Goal: Transaction & Acquisition: Purchase product/service

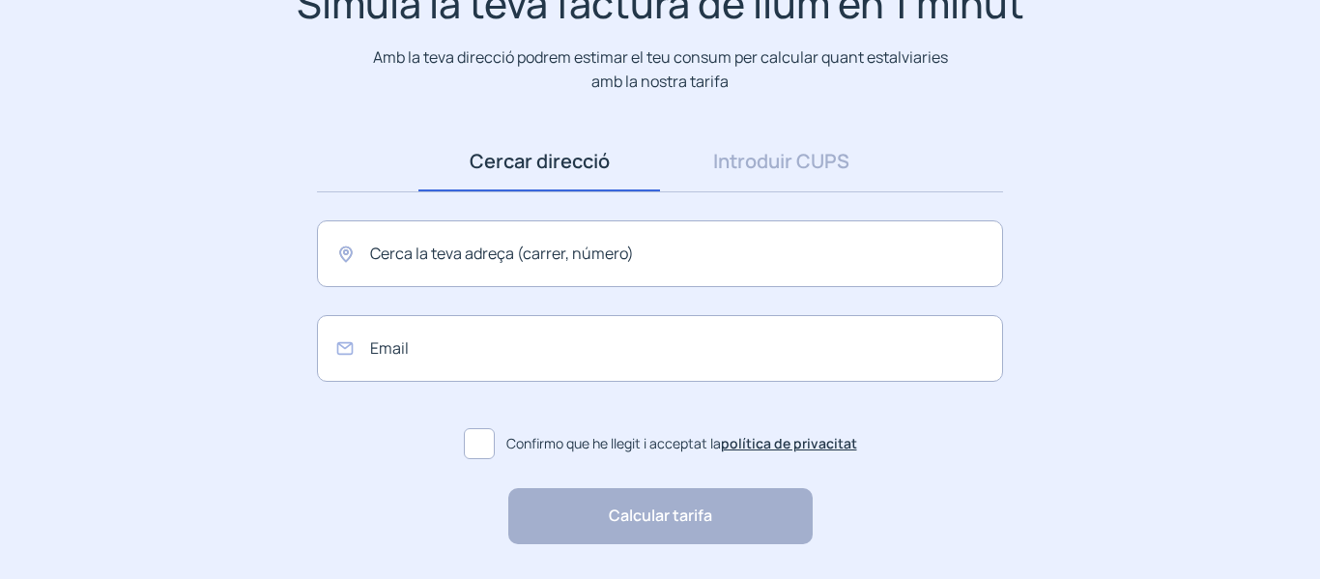
scroll to position [193, 0]
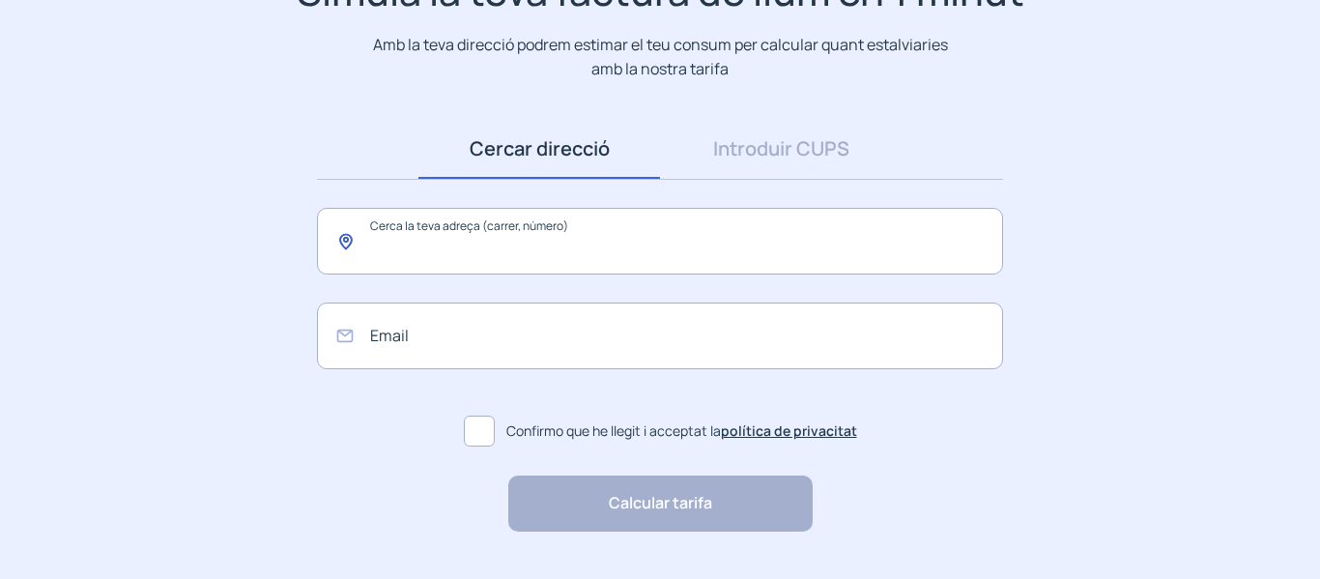
click at [438, 239] on input "text" at bounding box center [660, 241] width 686 height 67
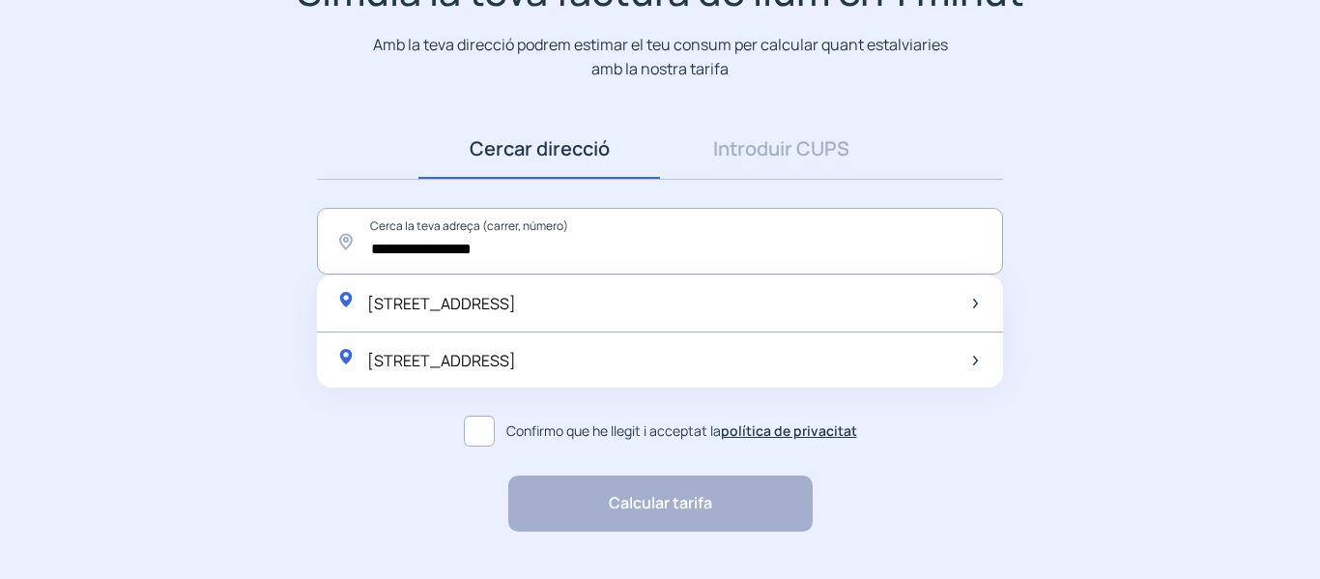
click at [678, 301] on div "[STREET_ADDRESS]" at bounding box center [660, 303] width 686 height 57
type input "**********"
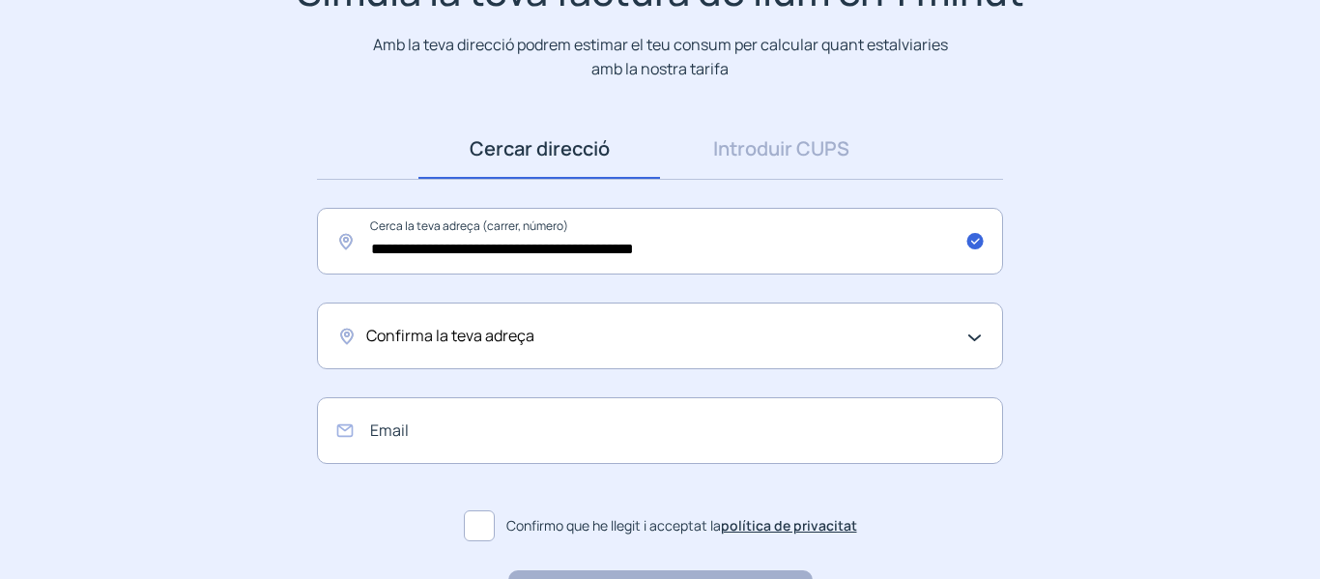
click at [639, 337] on div "Confirma la teva adreça" at bounding box center [655, 336] width 578 height 25
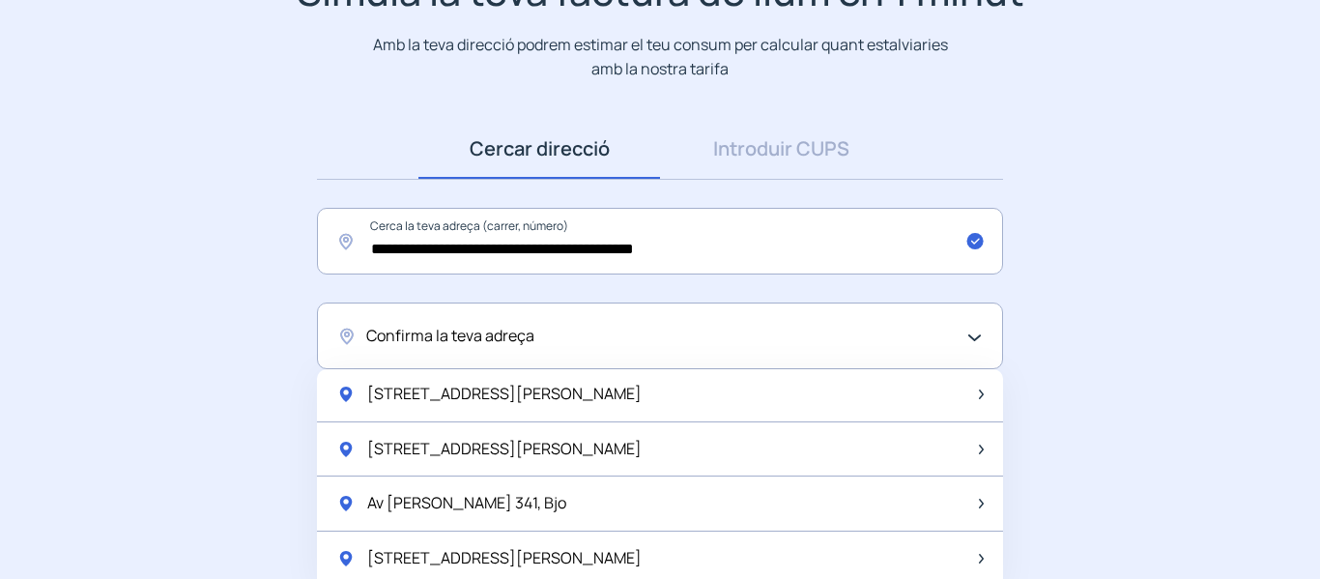
scroll to position [0, 0]
click at [1195, 447] on app-search-direction-cups "**********" at bounding box center [660, 296] width 1320 height 659
click at [761, 353] on div "Confirma la teva adreça" at bounding box center [660, 335] width 686 height 67
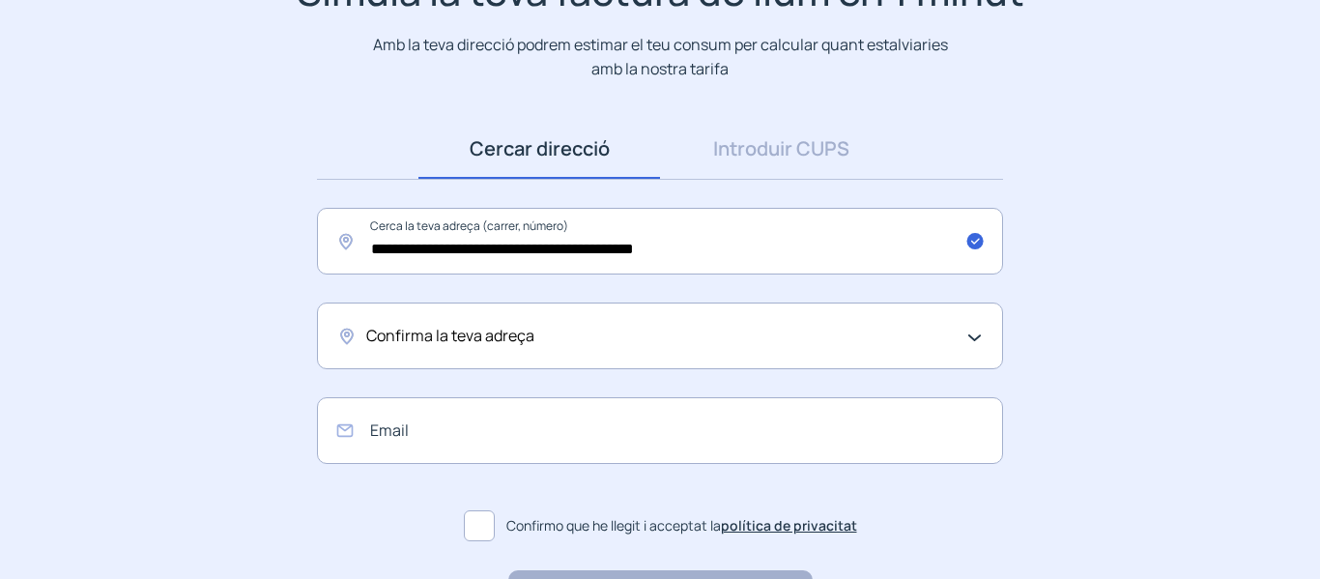
click at [712, 331] on div "Confirma la teva adreça" at bounding box center [655, 336] width 578 height 25
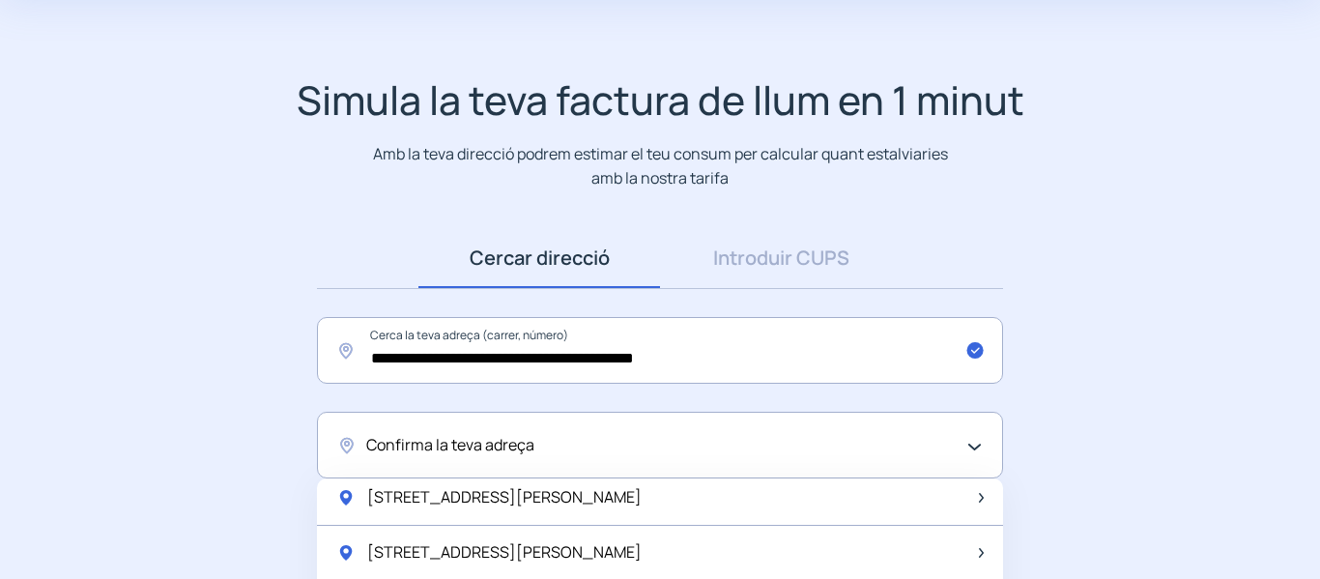
scroll to position [47, 0]
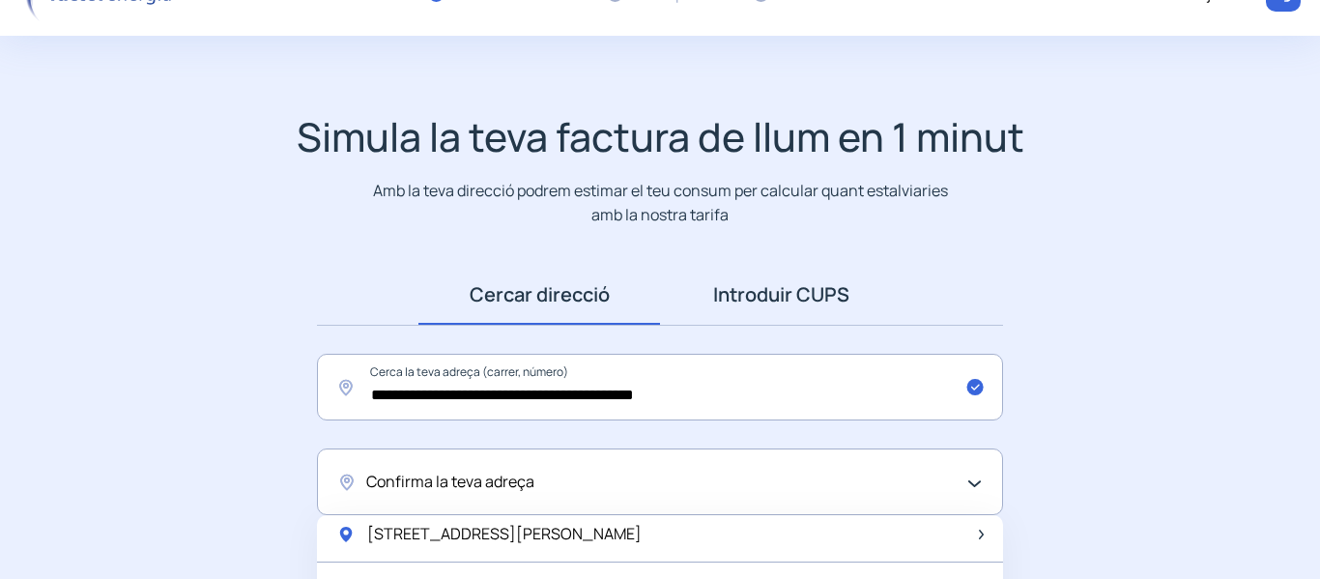
click at [800, 292] on link "Introduir CUPS" at bounding box center [781, 295] width 242 height 60
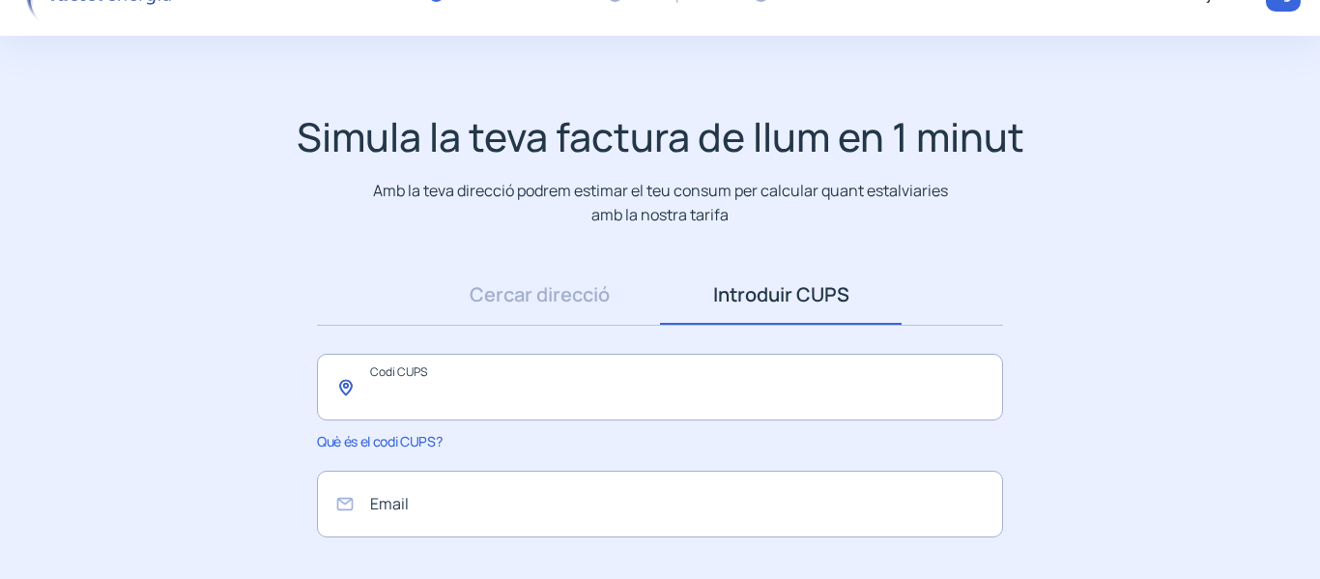
click at [474, 390] on input "text" at bounding box center [660, 387] width 686 height 67
type input "**********"
type input "*"
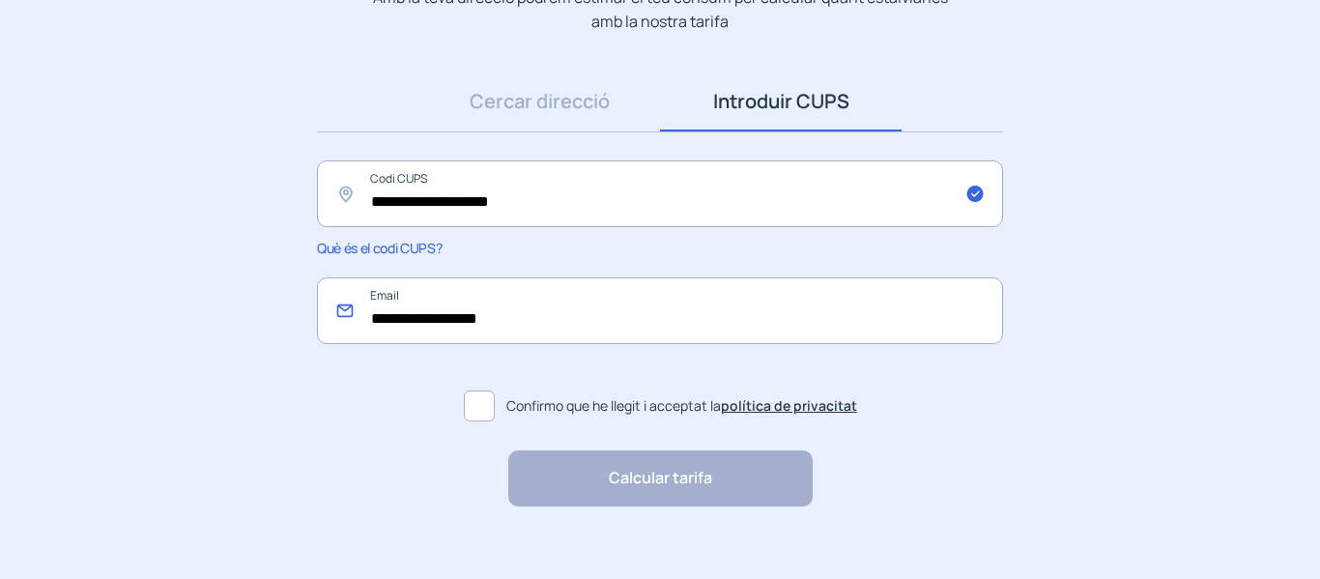
type input "**********"
click at [478, 415] on span at bounding box center [479, 405] width 31 height 31
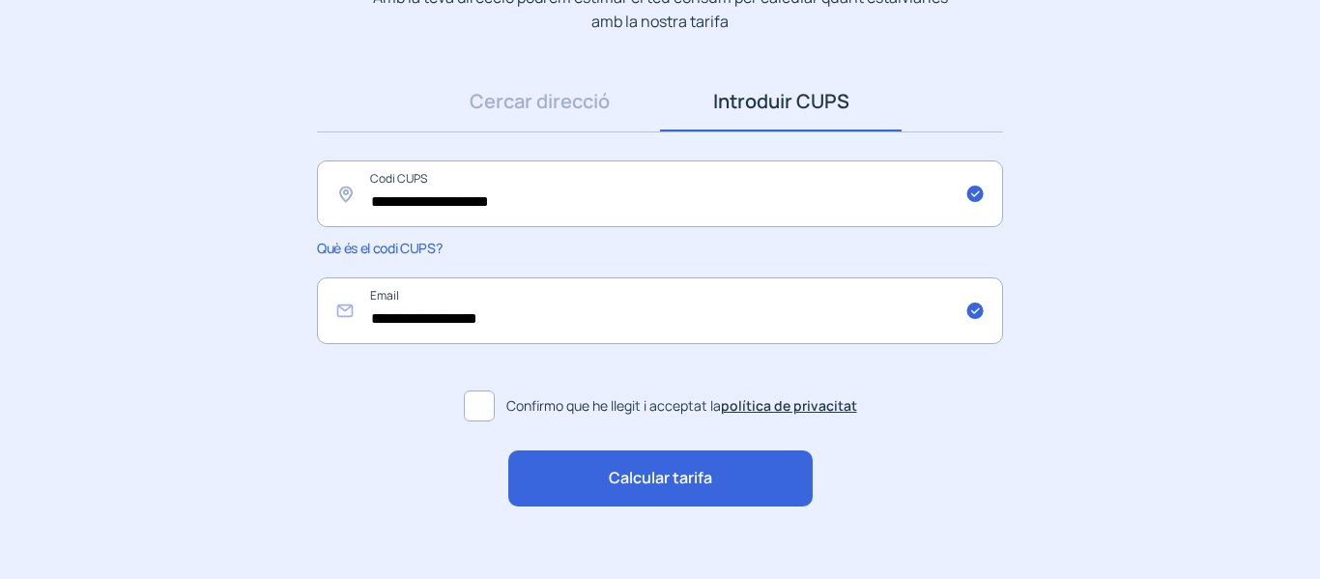
click at [641, 479] on span "Calcular tarifa" at bounding box center [660, 478] width 103 height 25
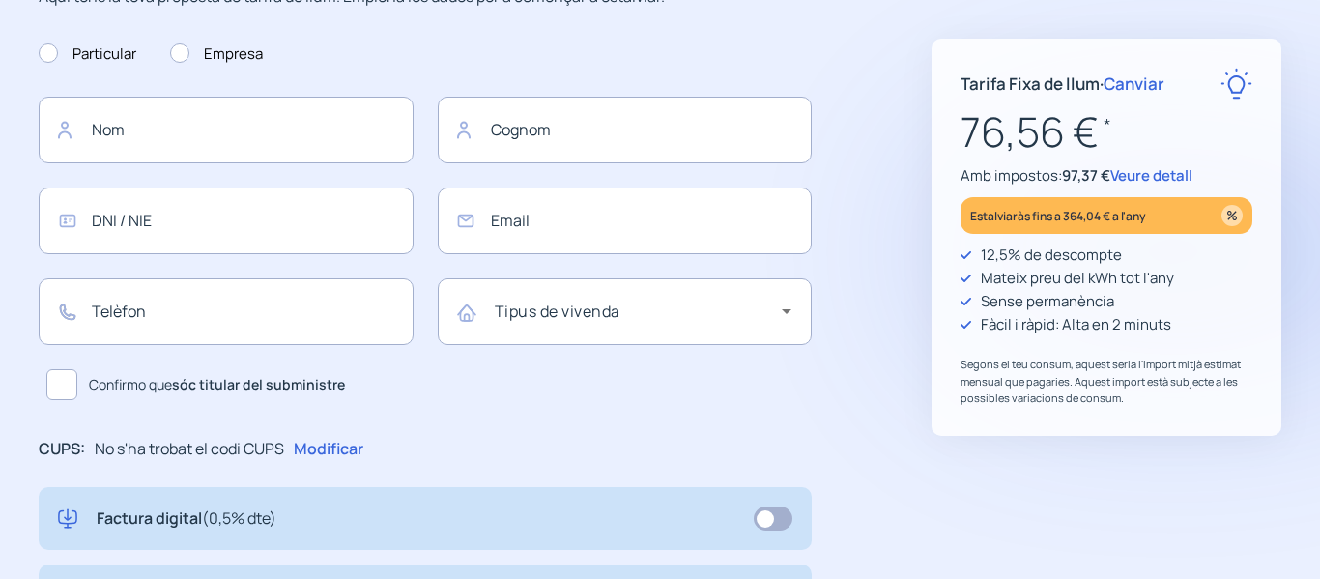
type input "**********"
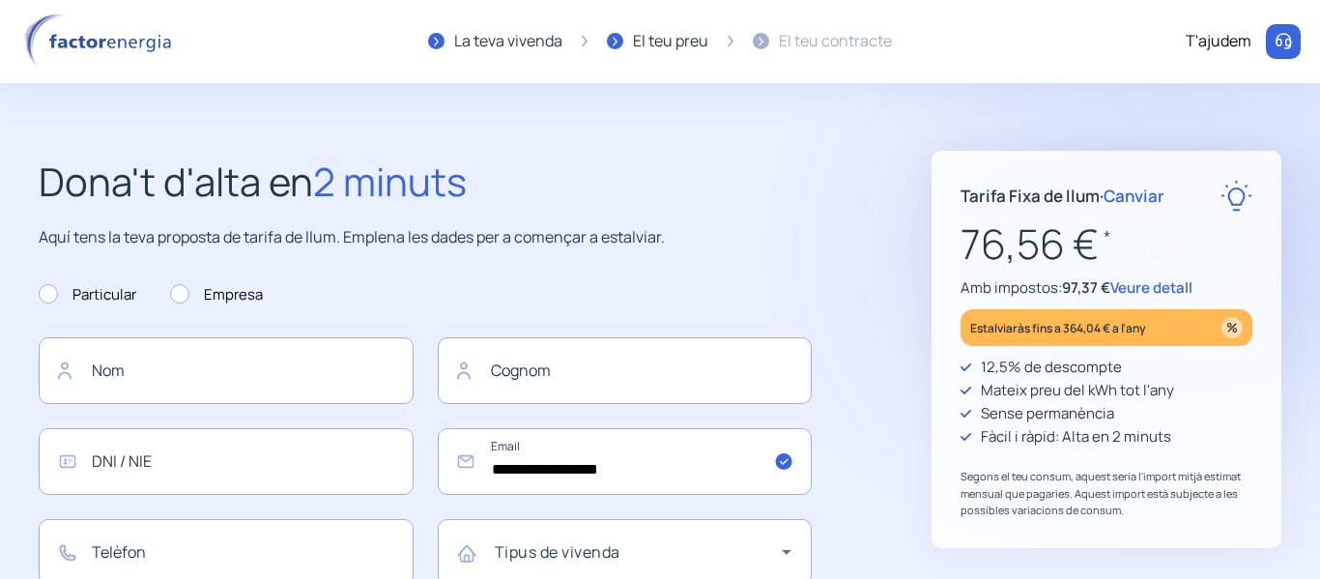
click at [1138, 192] on span "Canviar" at bounding box center [1134, 196] width 61 height 22
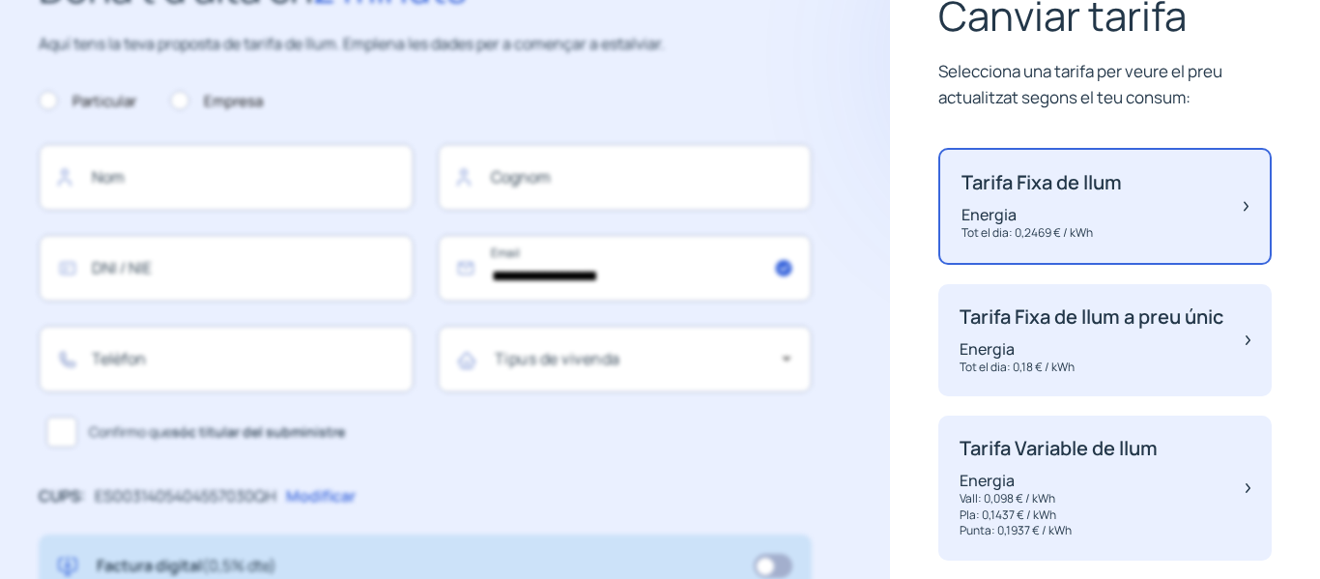
scroll to position [191, 0]
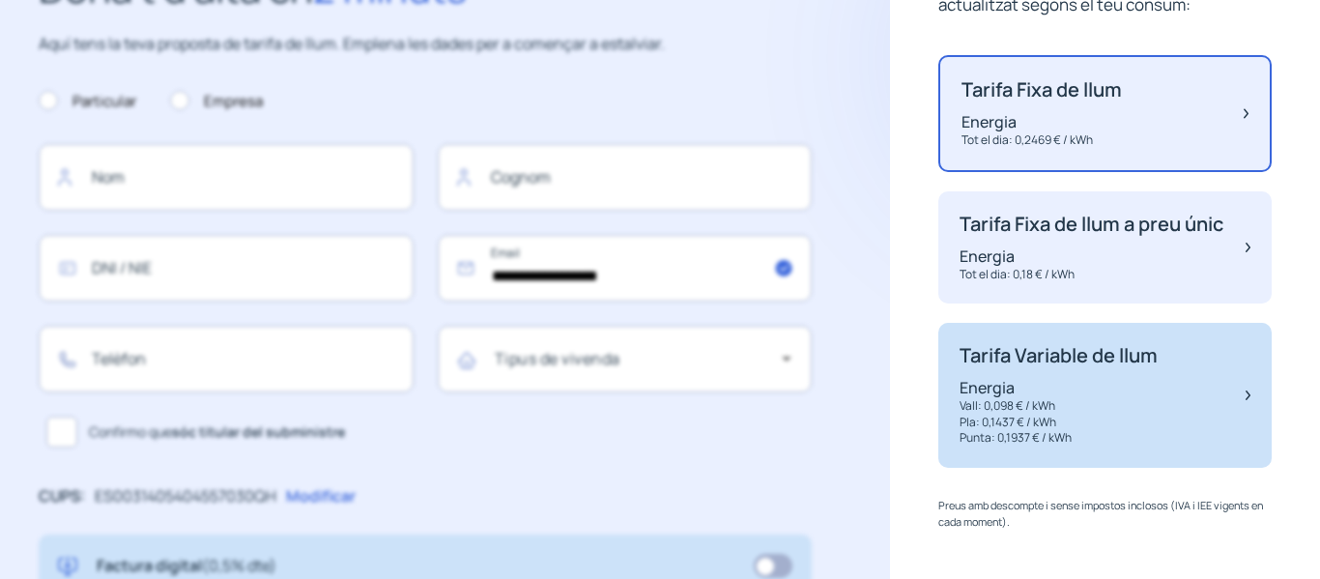
click at [1023, 415] on p "Pla: 0,1437 € / kWh" at bounding box center [1059, 423] width 198 height 16
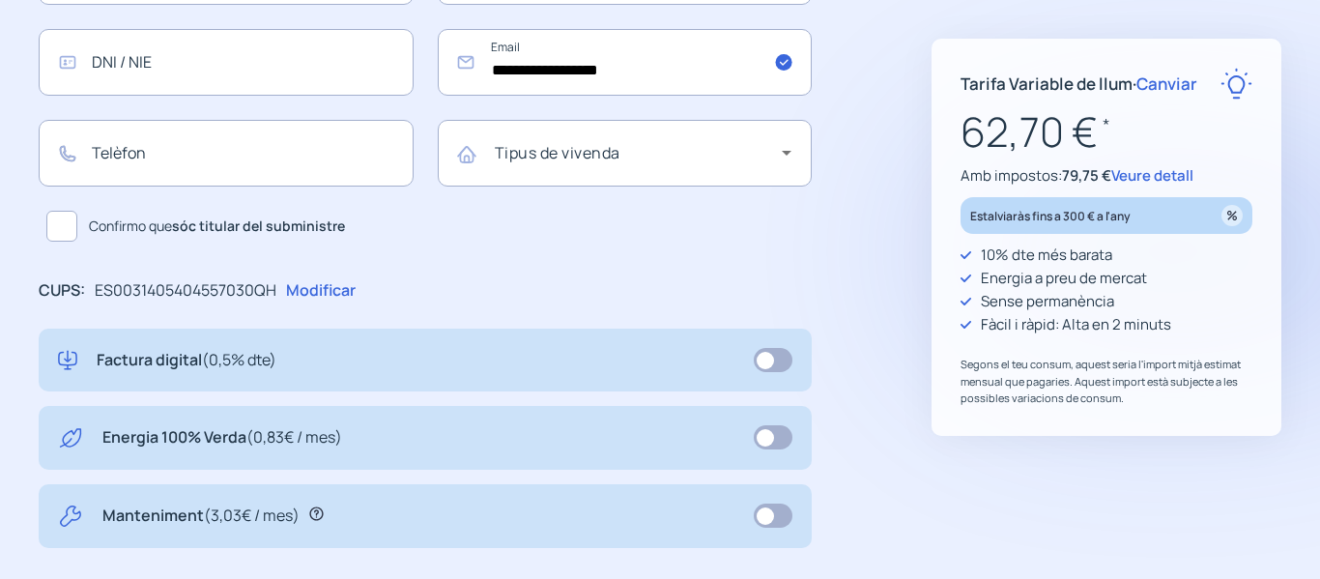
scroll to position [290, 0]
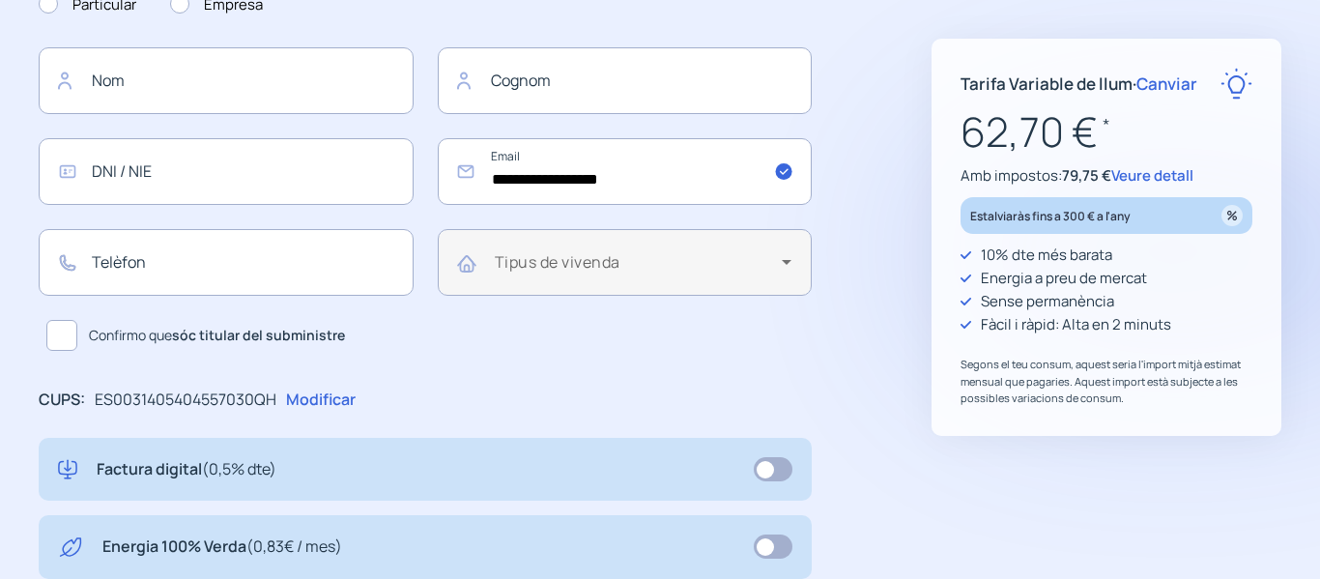
click at [772, 257] on div "Tipus de vivenda" at bounding box center [644, 262] width 298 height 55
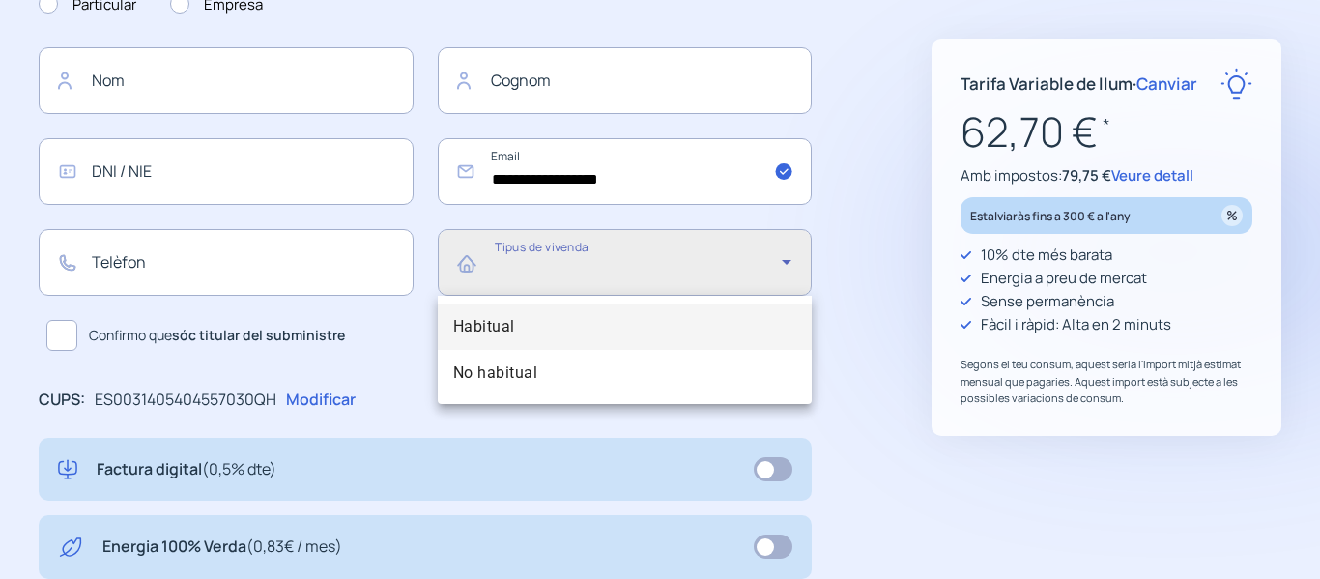
click at [772, 257] on div at bounding box center [660, 289] width 1320 height 579
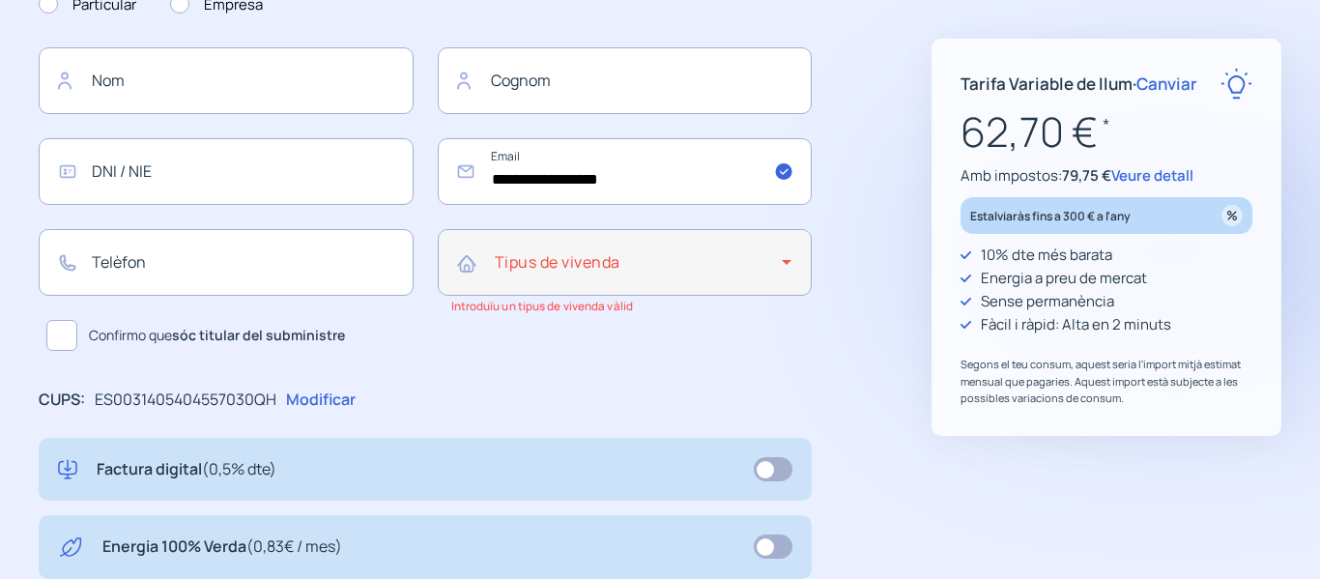
click at [772, 257] on div "Tipus de vivenda" at bounding box center [644, 262] width 298 height 55
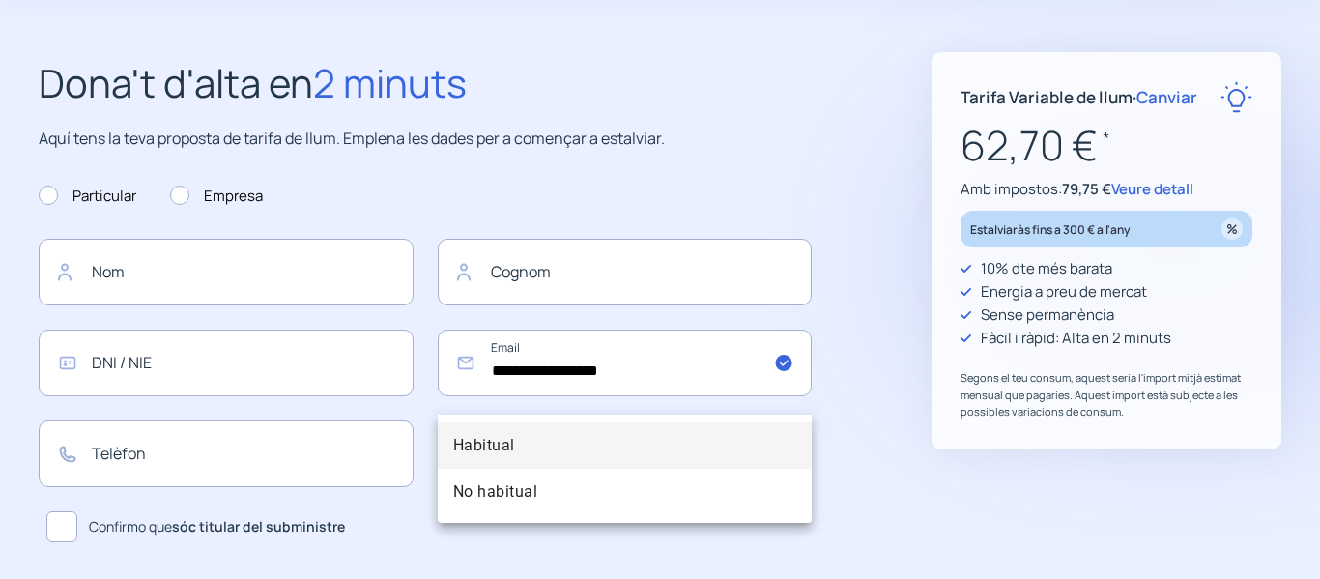
scroll to position [0, 0]
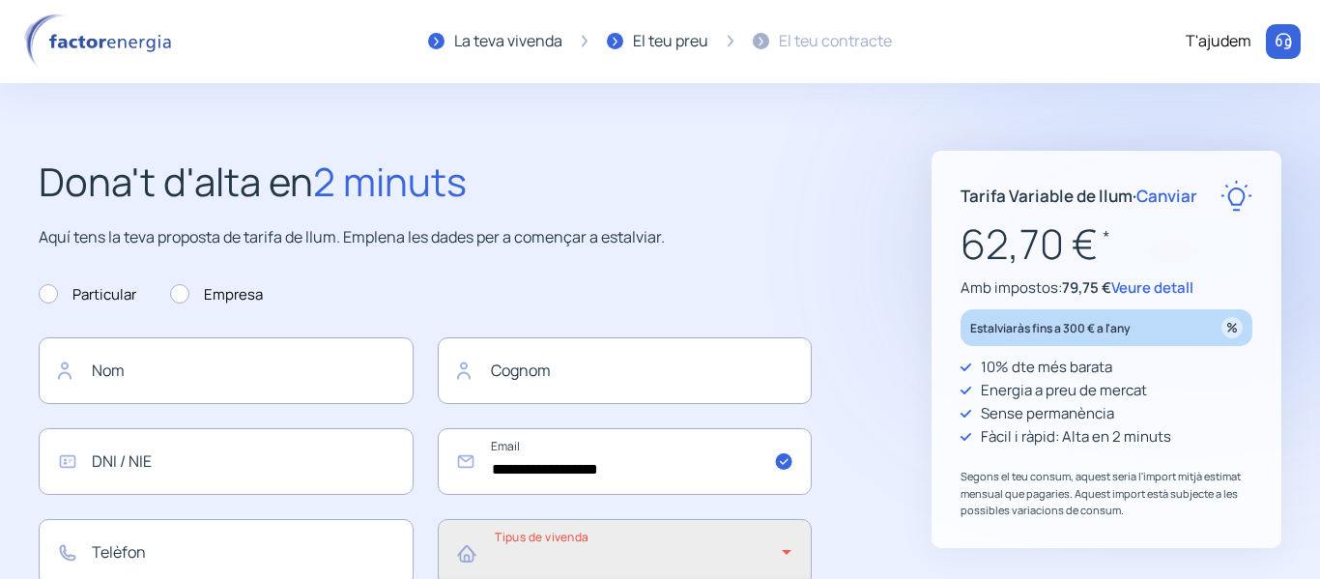
click at [181, 290] on div at bounding box center [660, 289] width 1320 height 579
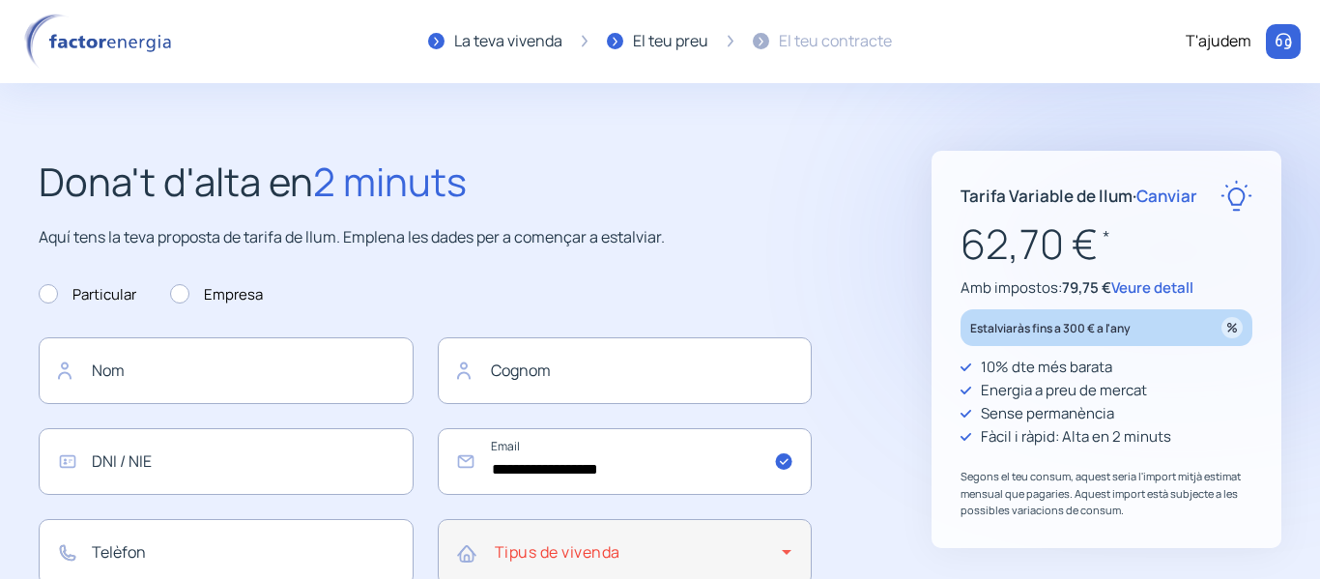
click at [714, 547] on div "Tipus de vivenda" at bounding box center [644, 552] width 298 height 55
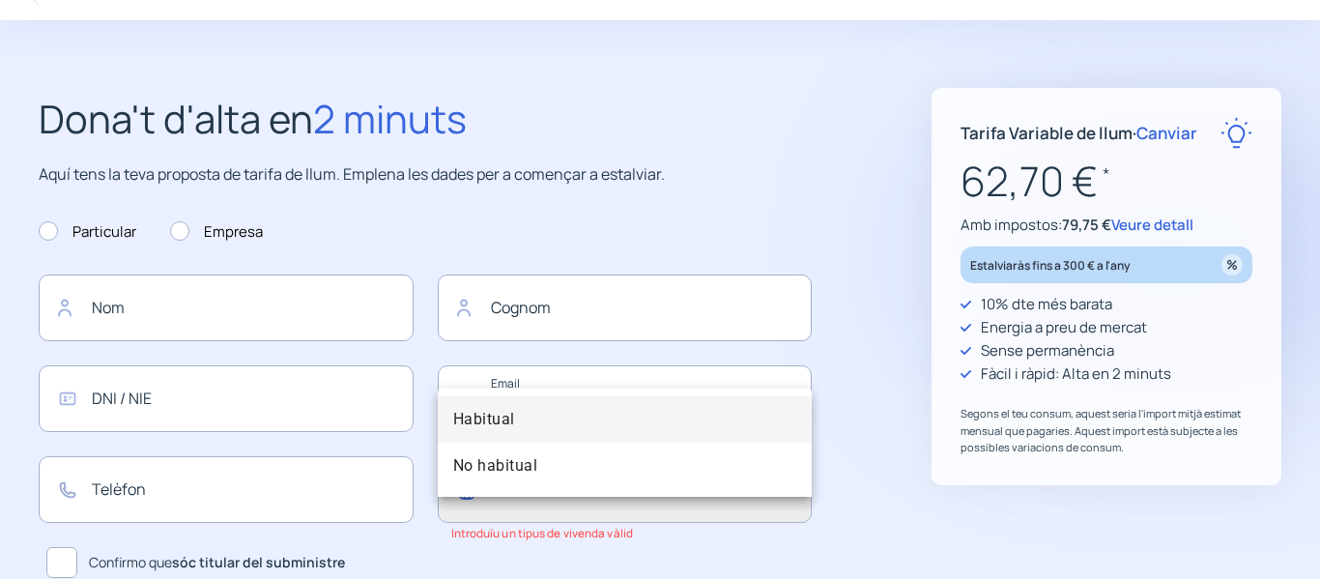
scroll to position [97, 0]
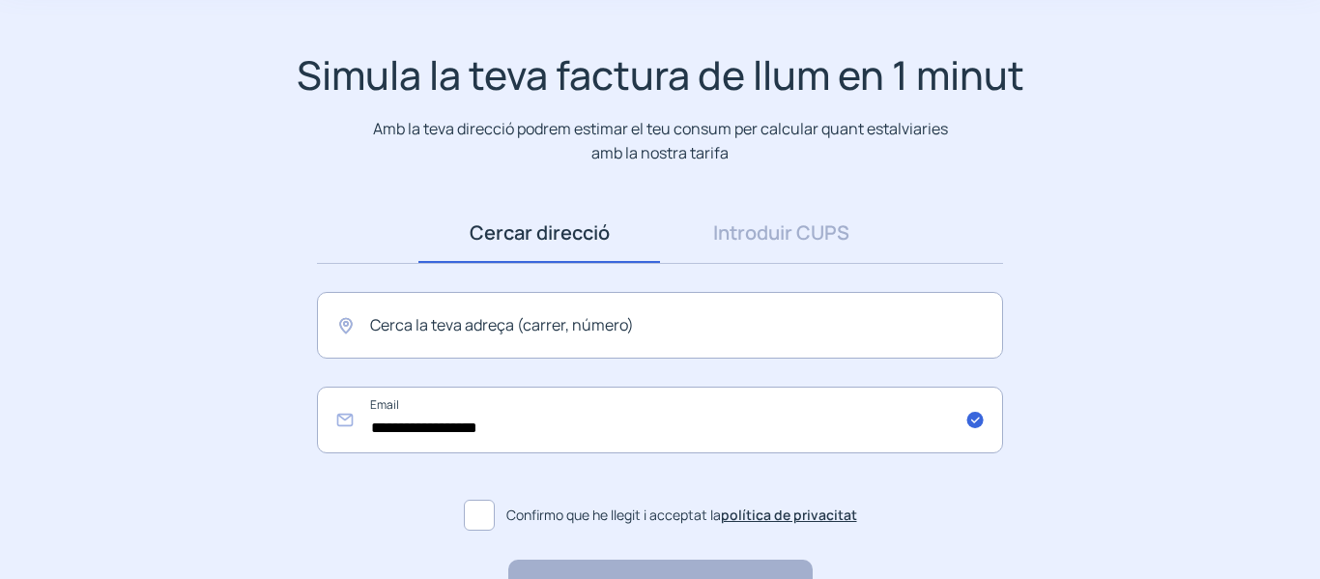
scroll to position [243, 0]
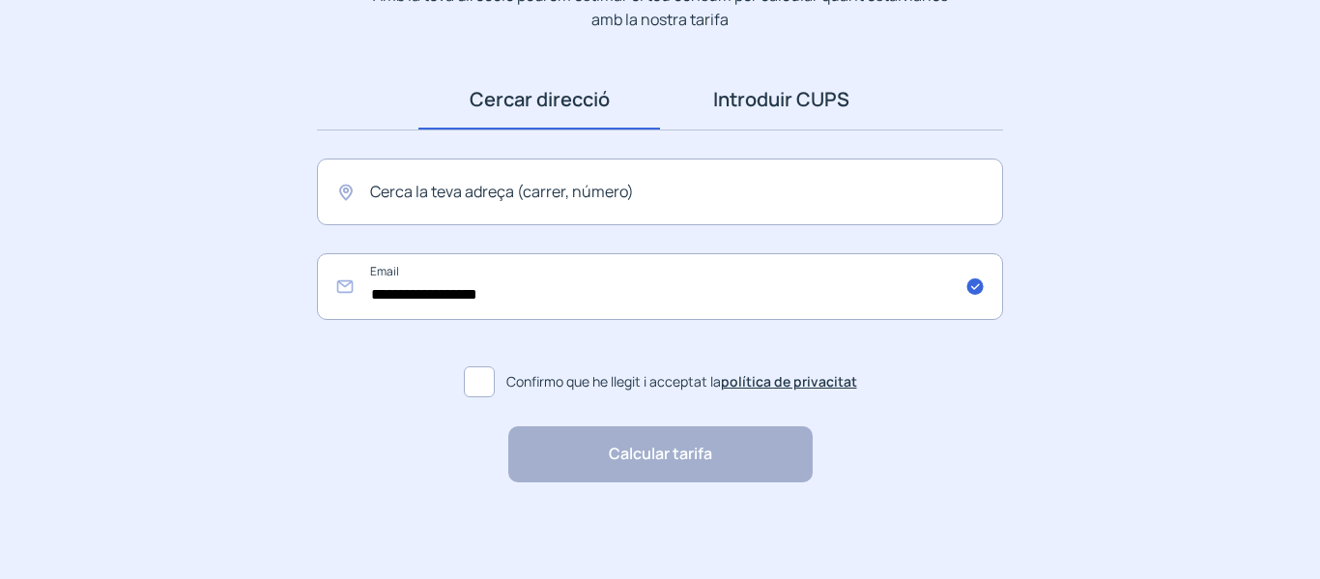
click at [800, 108] on link "Introduir CUPS" at bounding box center [781, 100] width 242 height 60
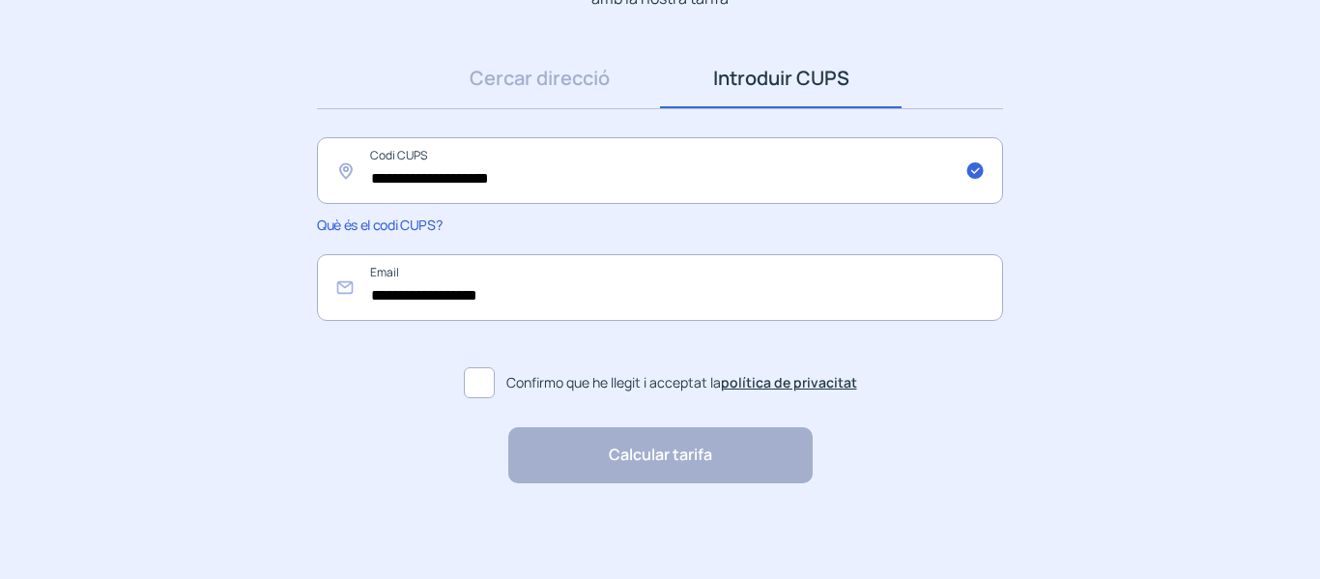
scroll to position [265, 0]
click at [489, 382] on span at bounding box center [479, 381] width 31 height 31
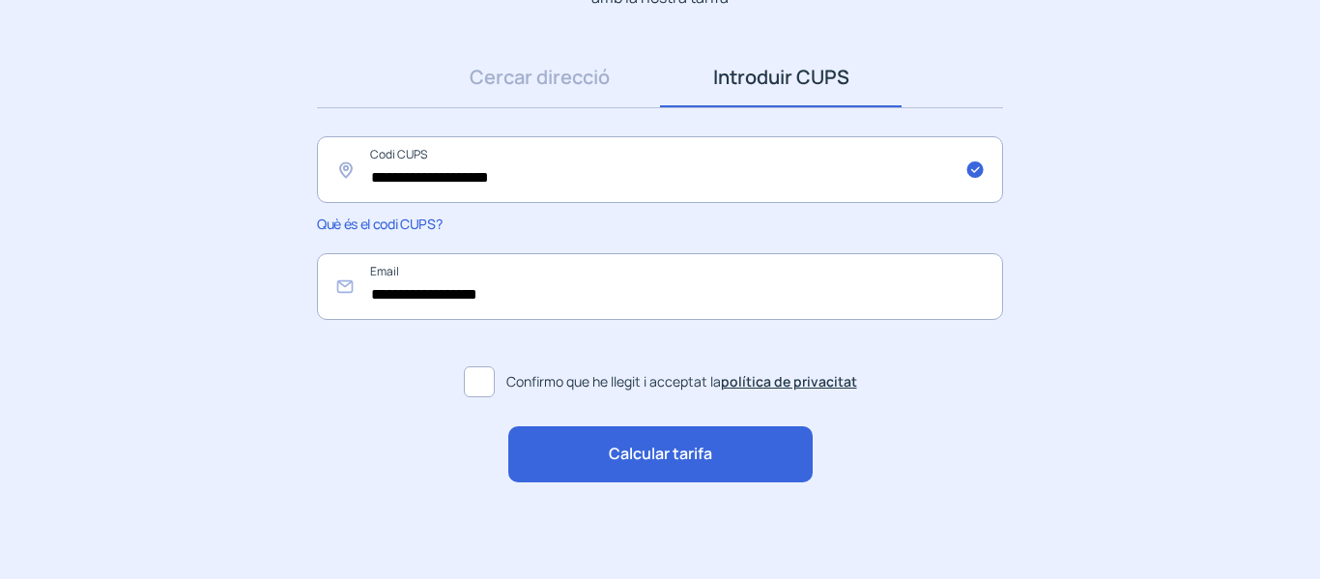
click at [667, 455] on span "Calcular tarifa" at bounding box center [660, 454] width 103 height 25
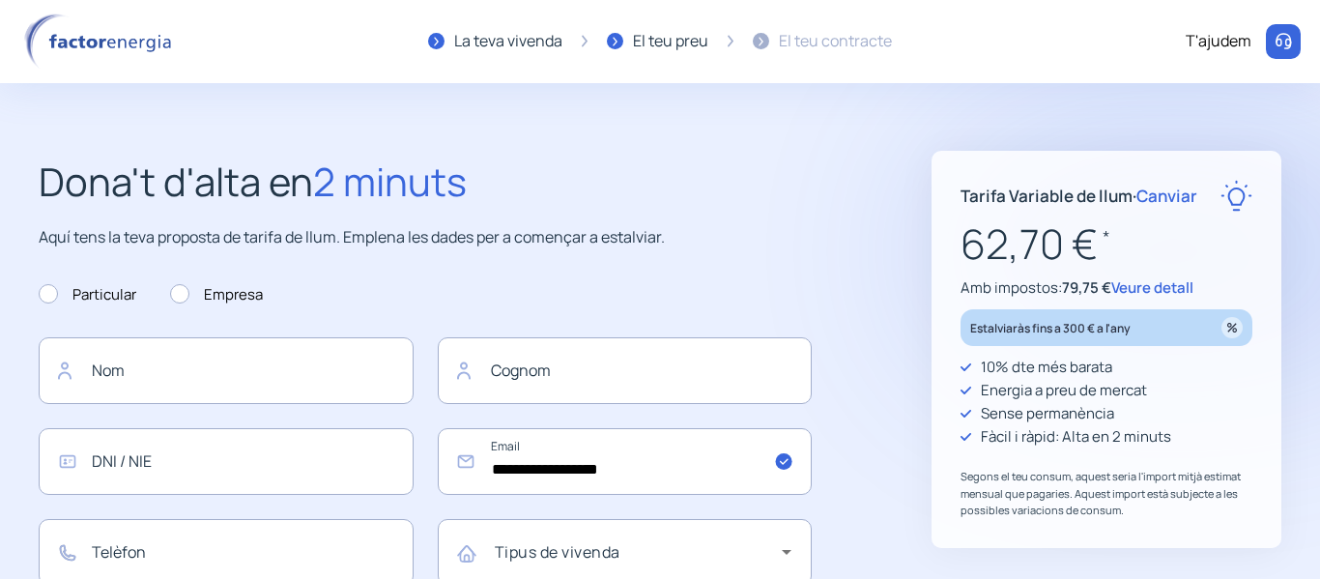
click at [1167, 200] on span "Canviar" at bounding box center [1166, 196] width 61 height 22
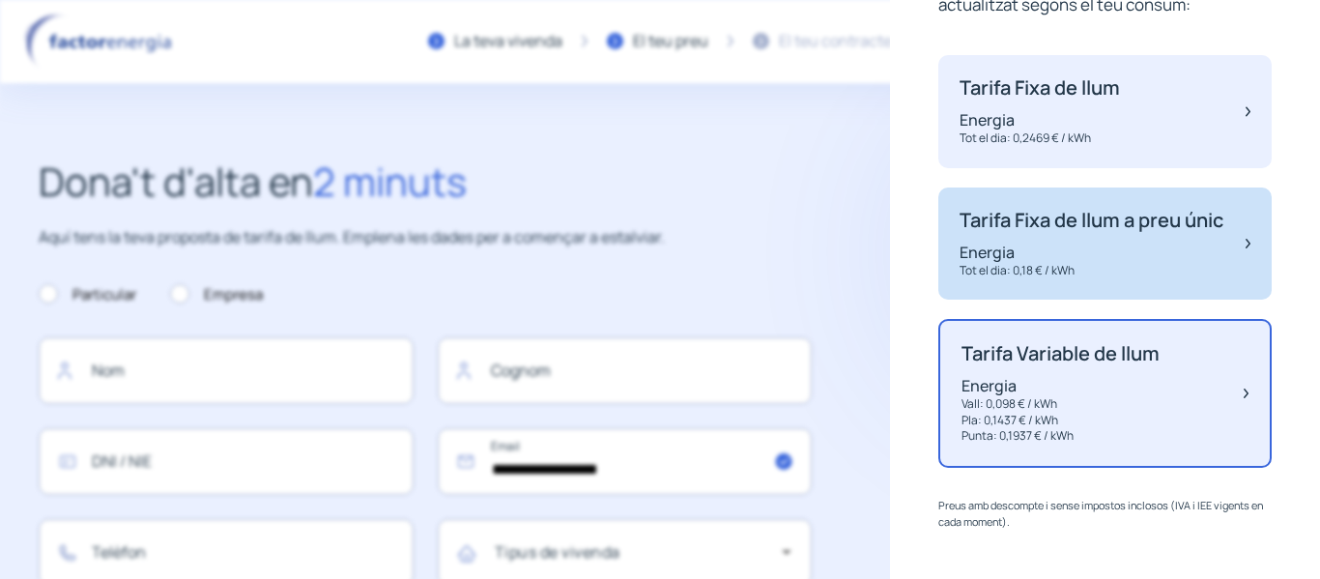
click at [1246, 236] on img at bounding box center [1248, 244] width 5 height 71
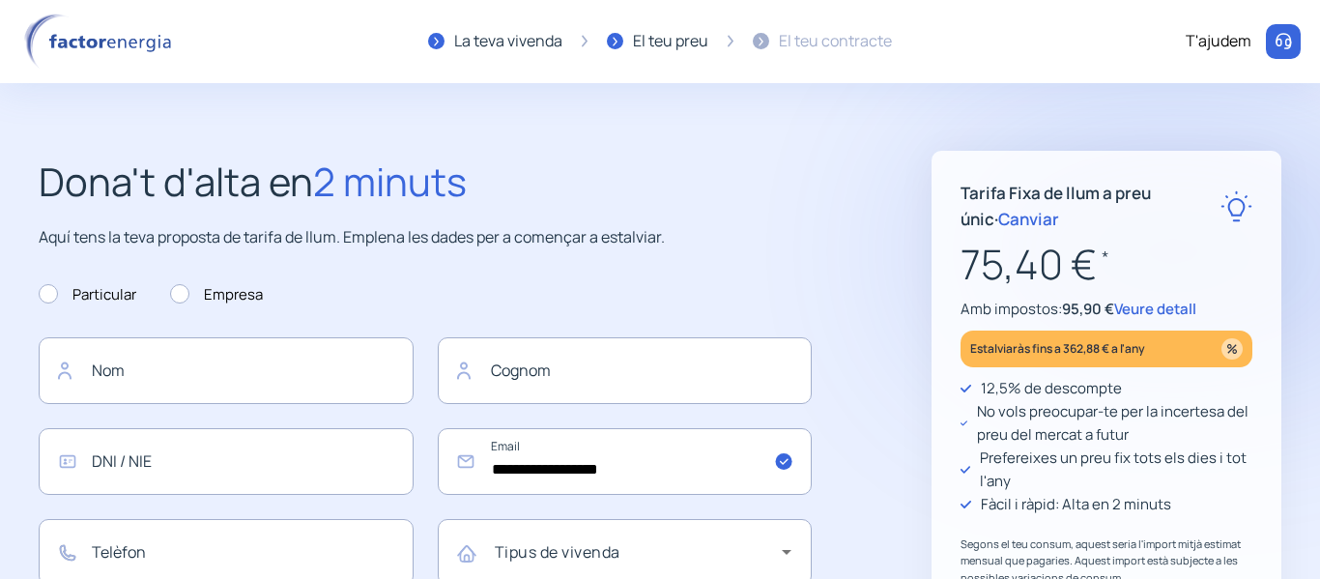
click at [121, 40] on img at bounding box center [101, 42] width 164 height 56
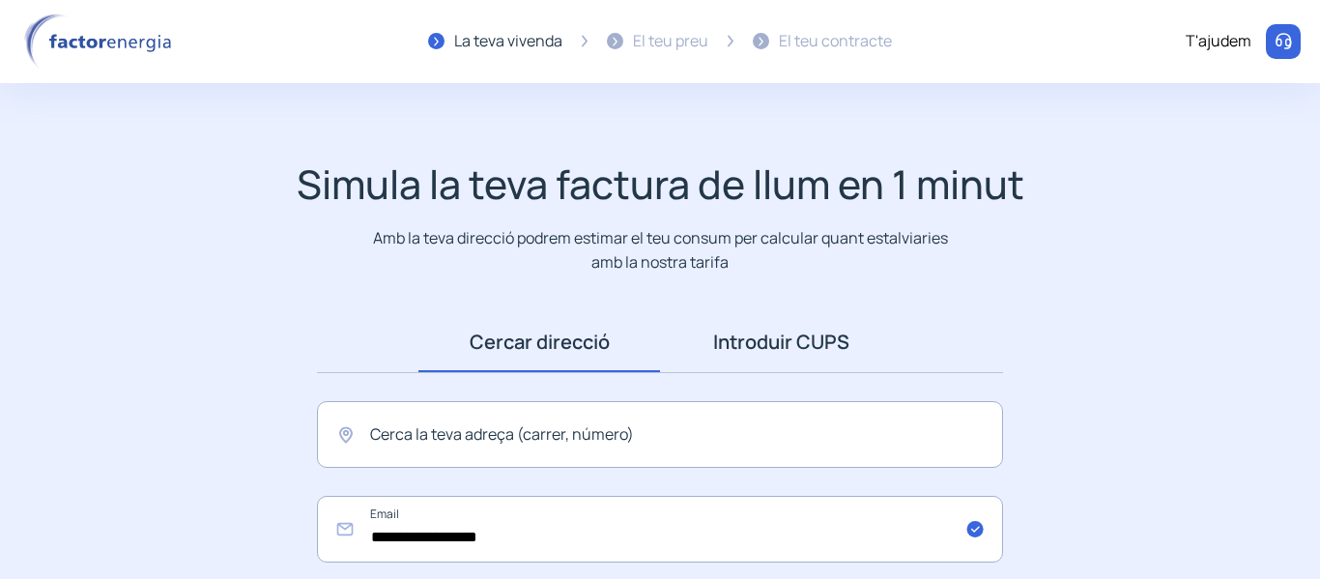
click at [753, 350] on link "Introduir CUPS" at bounding box center [781, 342] width 242 height 60
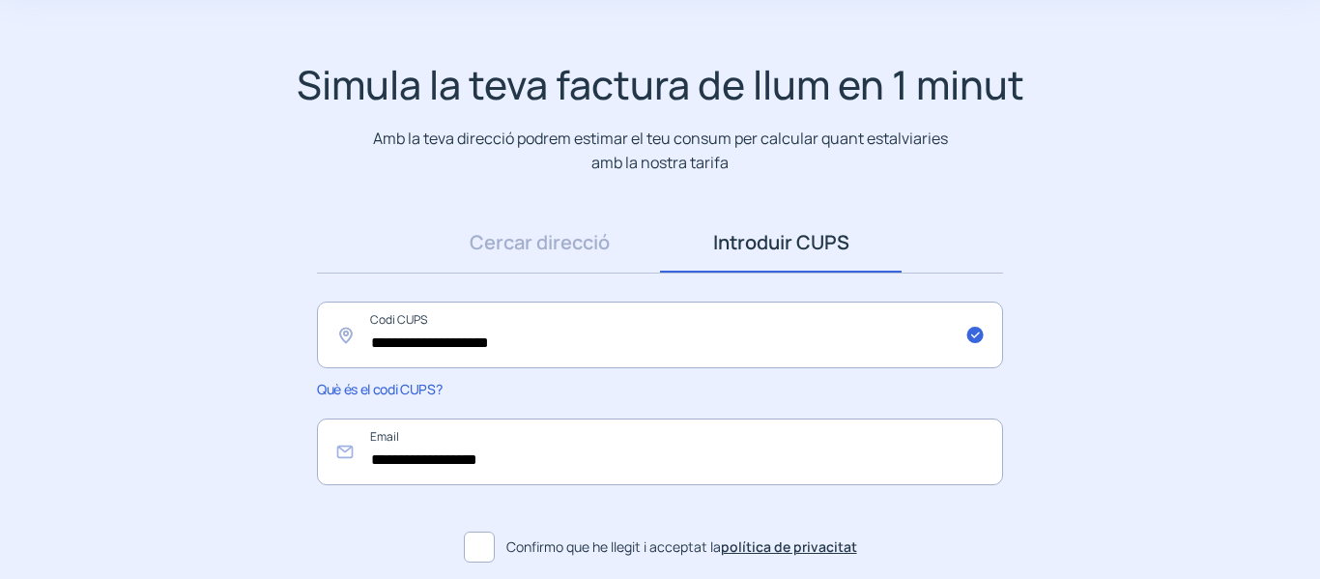
scroll to position [265, 0]
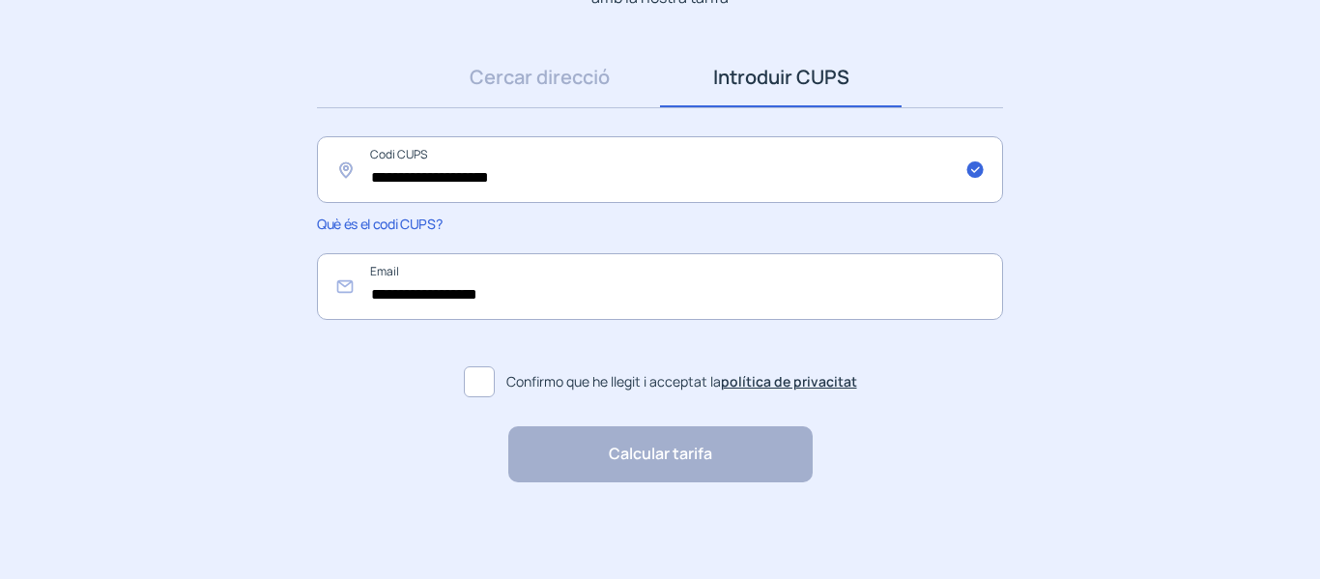
click at [486, 383] on span at bounding box center [479, 381] width 31 height 31
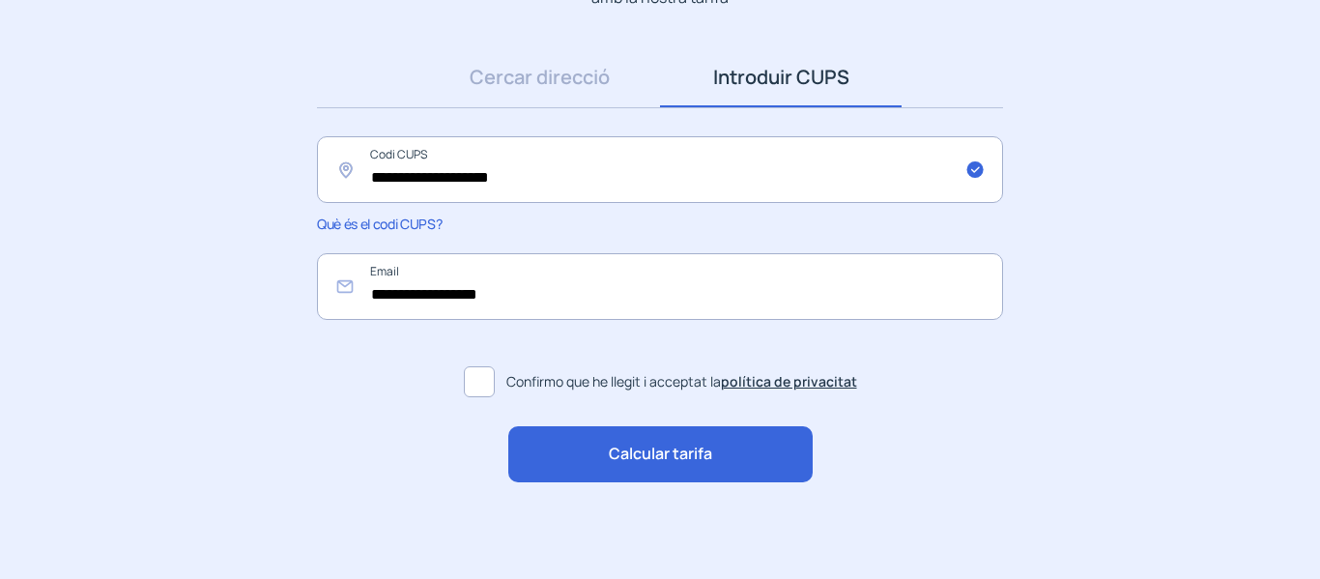
click at [618, 453] on span "Calcular tarifa" at bounding box center [660, 454] width 103 height 25
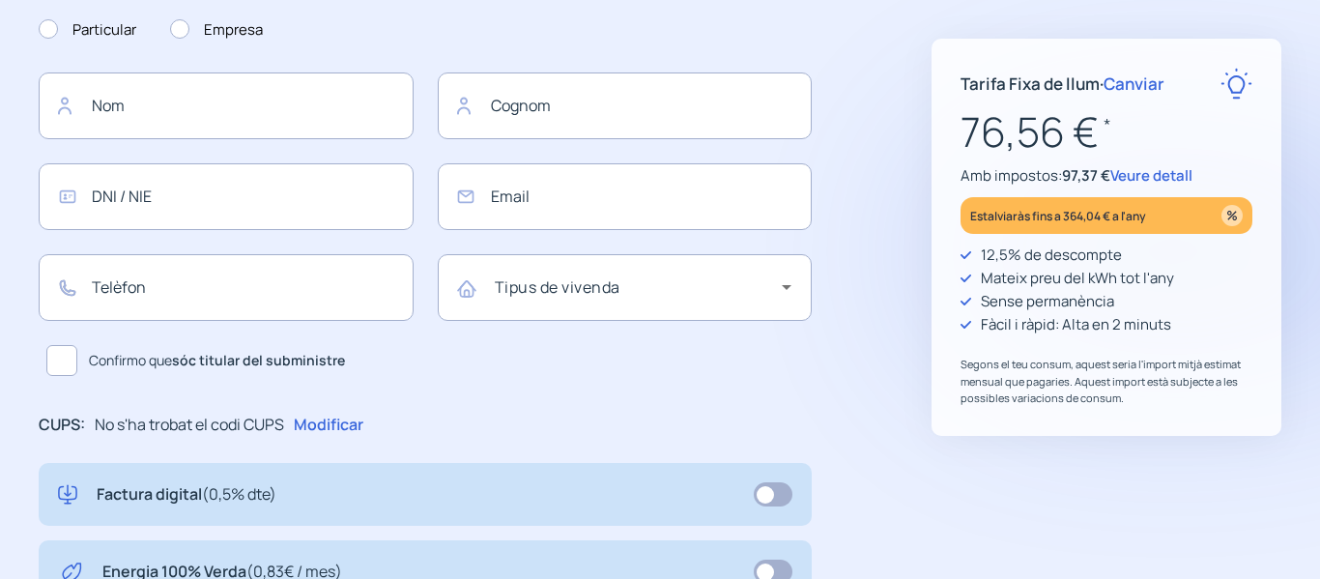
type input "**********"
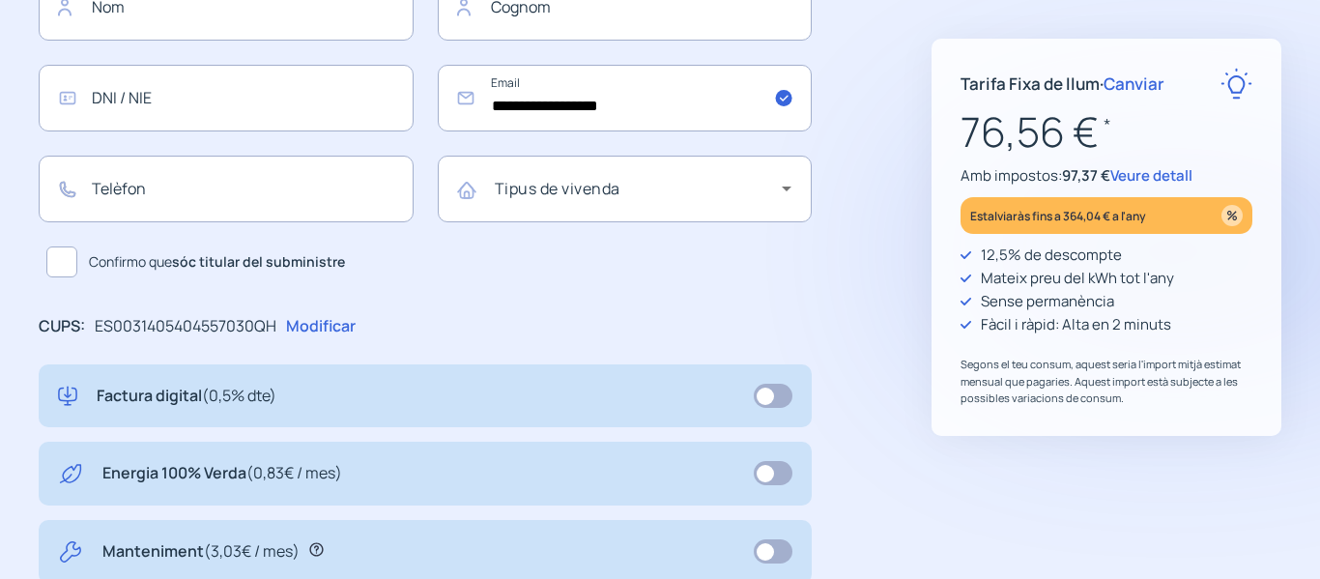
scroll to position [387, 0]
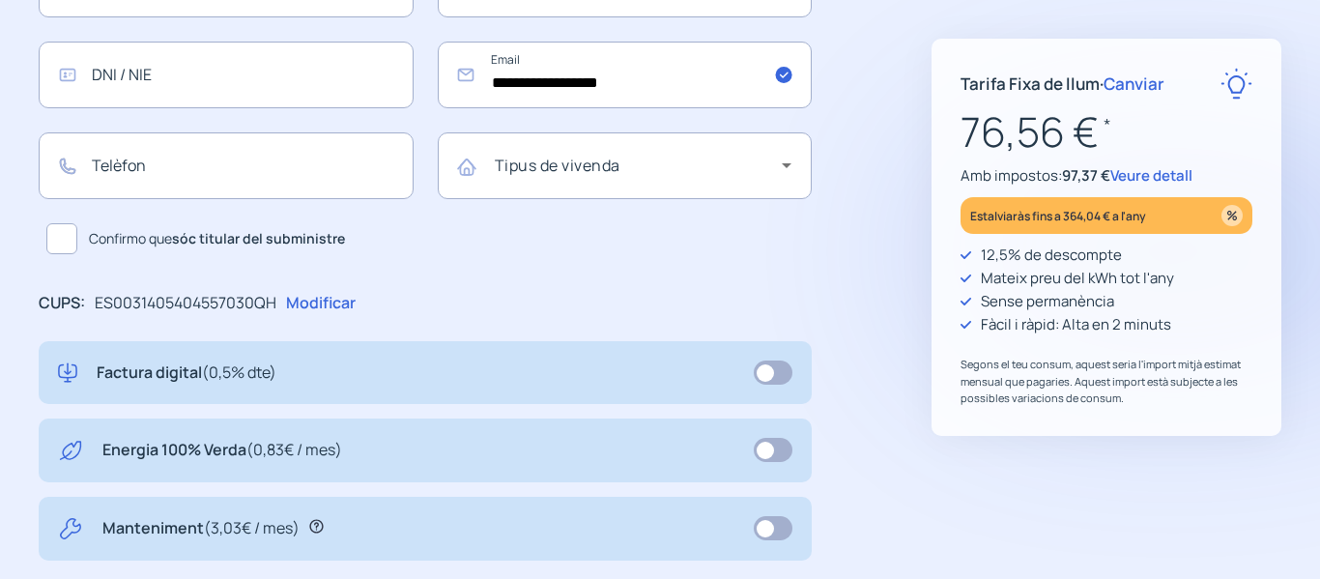
click at [1144, 87] on span "Canviar" at bounding box center [1134, 83] width 61 height 22
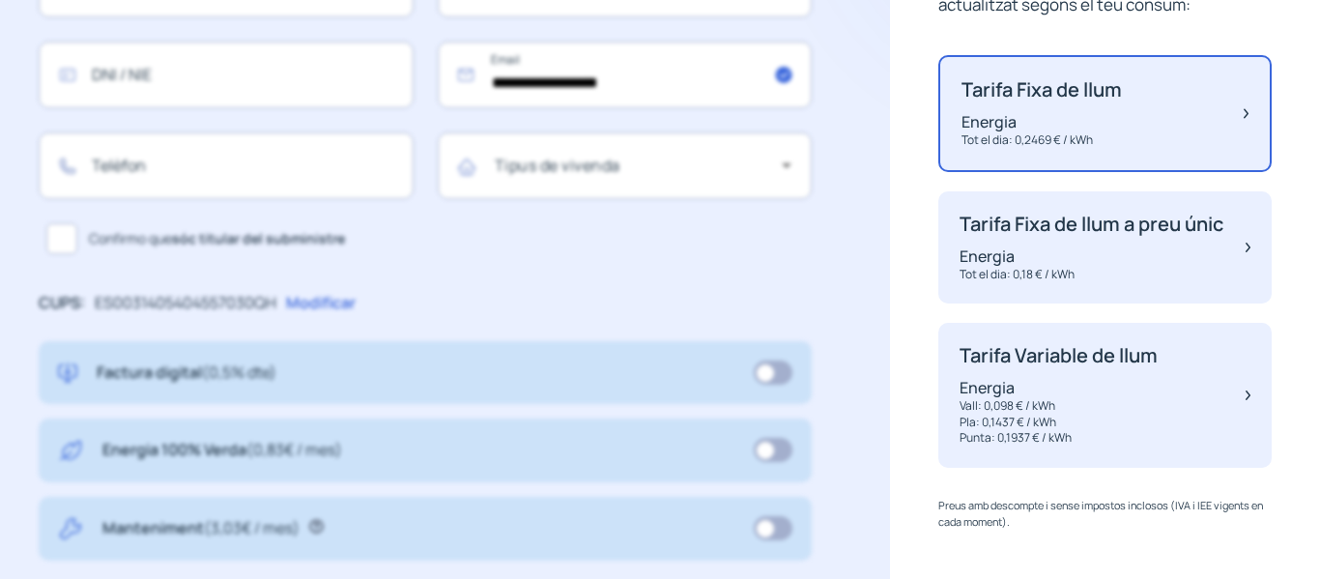
scroll to position [191, 0]
click at [731, 352] on div "Factura digital (0,5% dte)" at bounding box center [425, 373] width 773 height 64
